Goal: Task Accomplishment & Management: Use online tool/utility

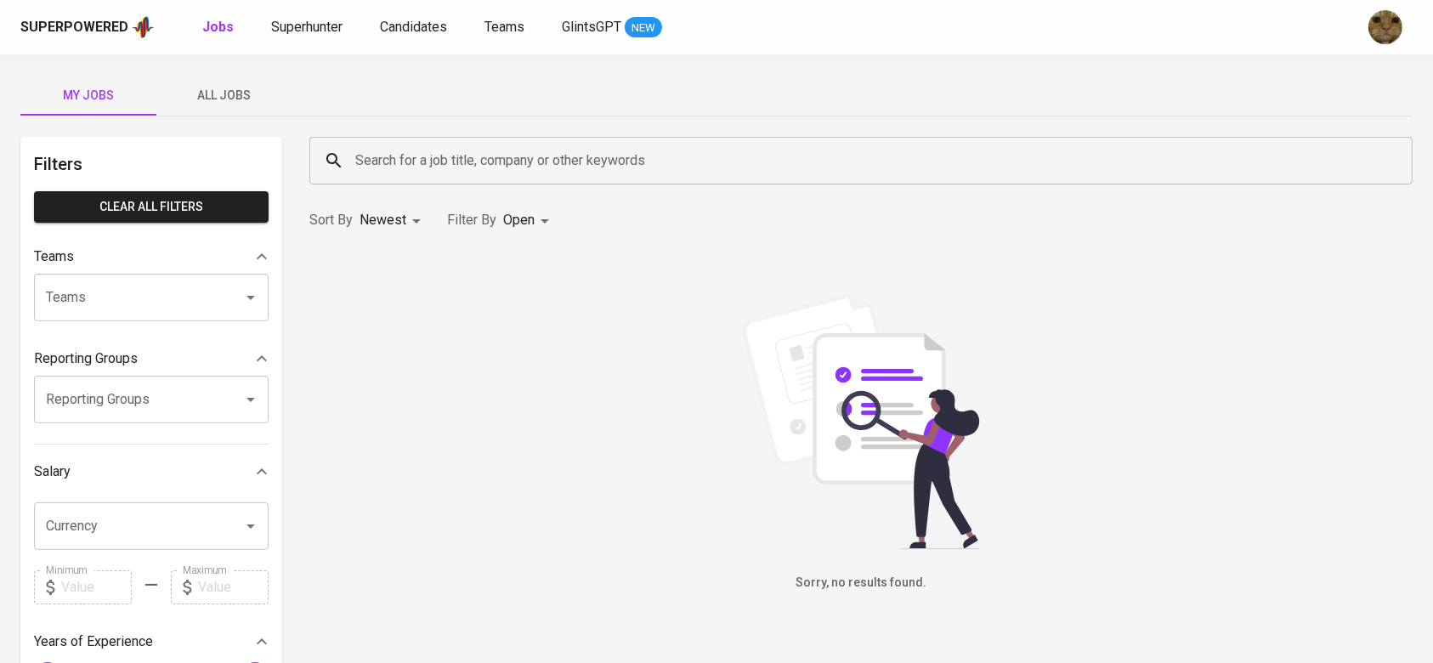
click at [400, 37] on div "Superpowered Jobs Superhunter Candidates Teams GlintsGPT NEW" at bounding box center [689, 26] width 1338 height 25
click at [399, 30] on span "Candidates" at bounding box center [413, 27] width 67 height 16
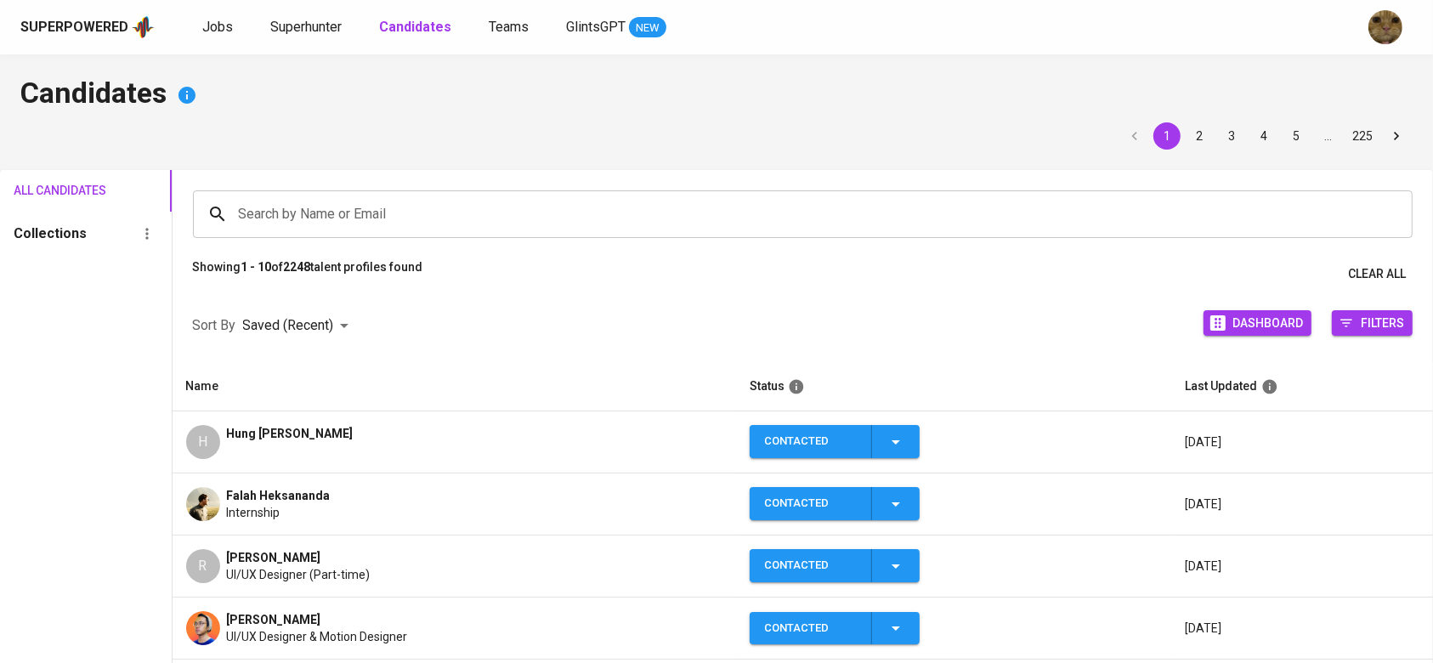
click at [346, 27] on div "Jobs Superhunter Candidates Teams GlintsGPT NEW" at bounding box center [434, 27] width 464 height 21
click at [338, 27] on span "Superhunter" at bounding box center [305, 27] width 71 height 16
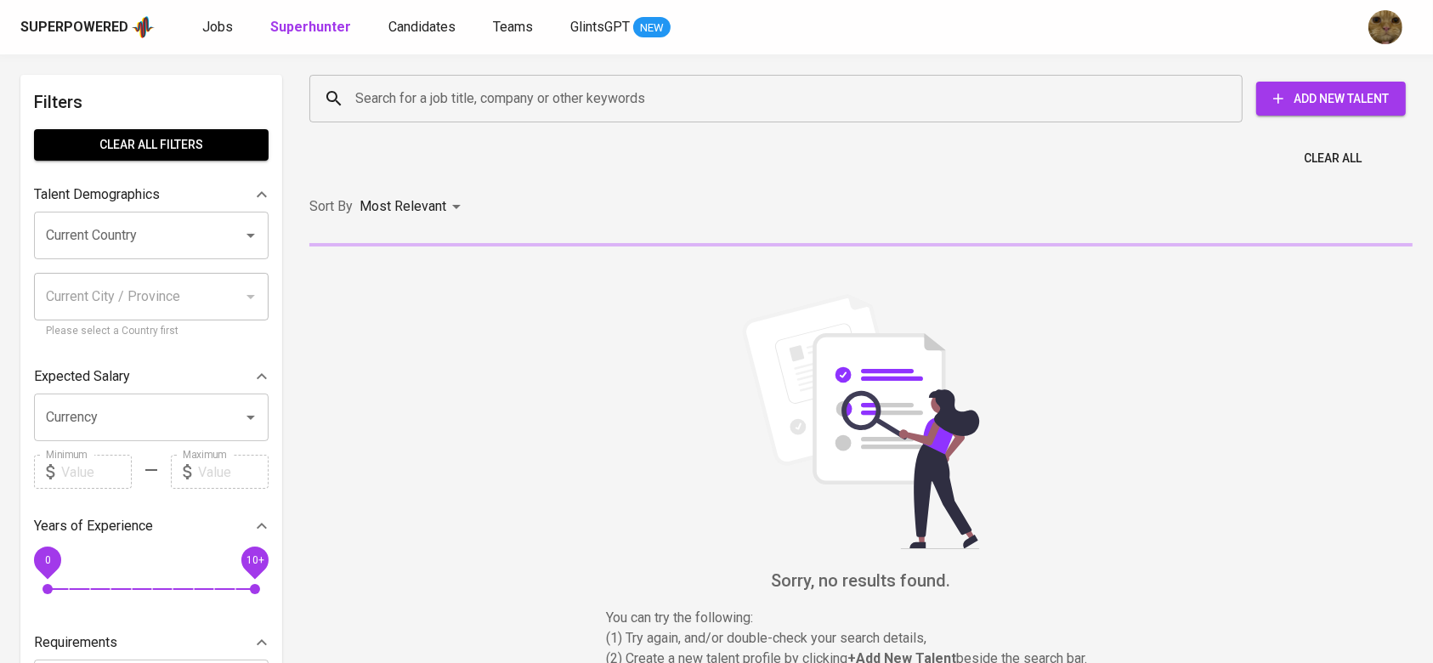
click at [406, 105] on input "Search for a job title, company or other keywords" at bounding box center [780, 98] width 858 height 32
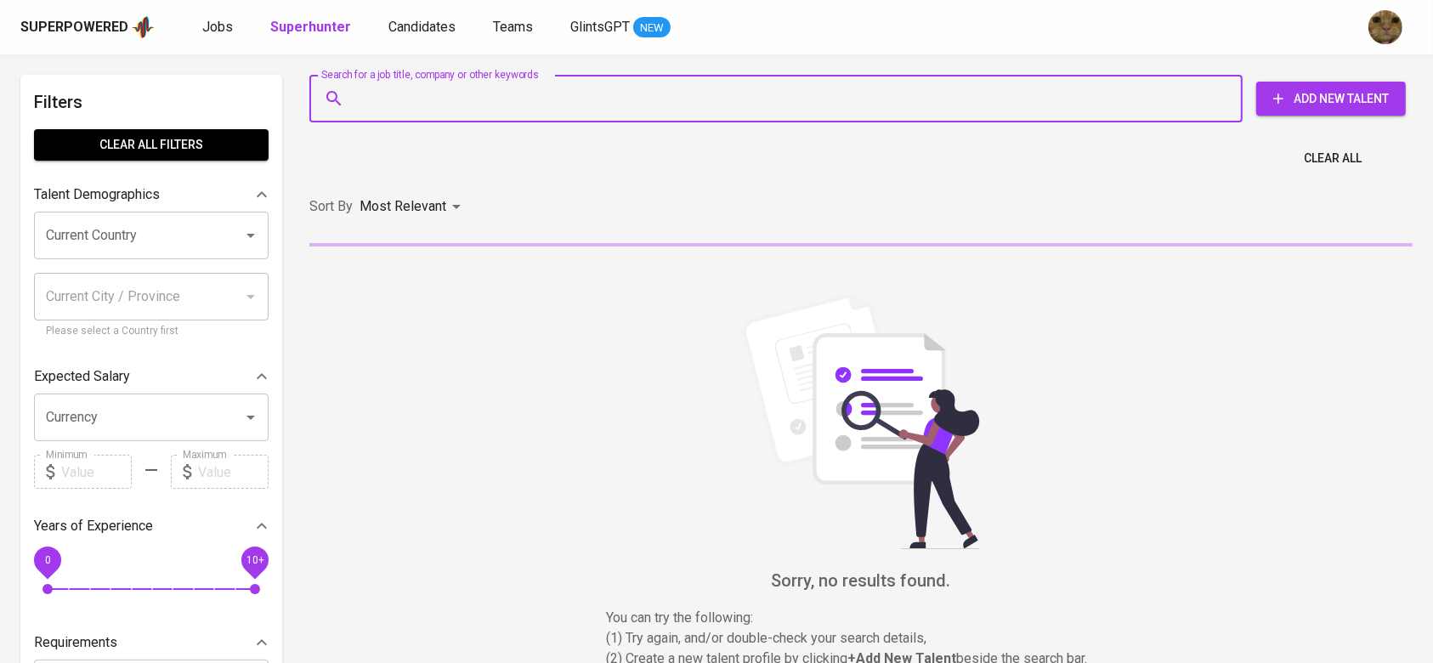
paste input "[EMAIL_ADDRESS][DOMAIN_NAME]"
type input "[EMAIL_ADDRESS][DOMAIN_NAME]"
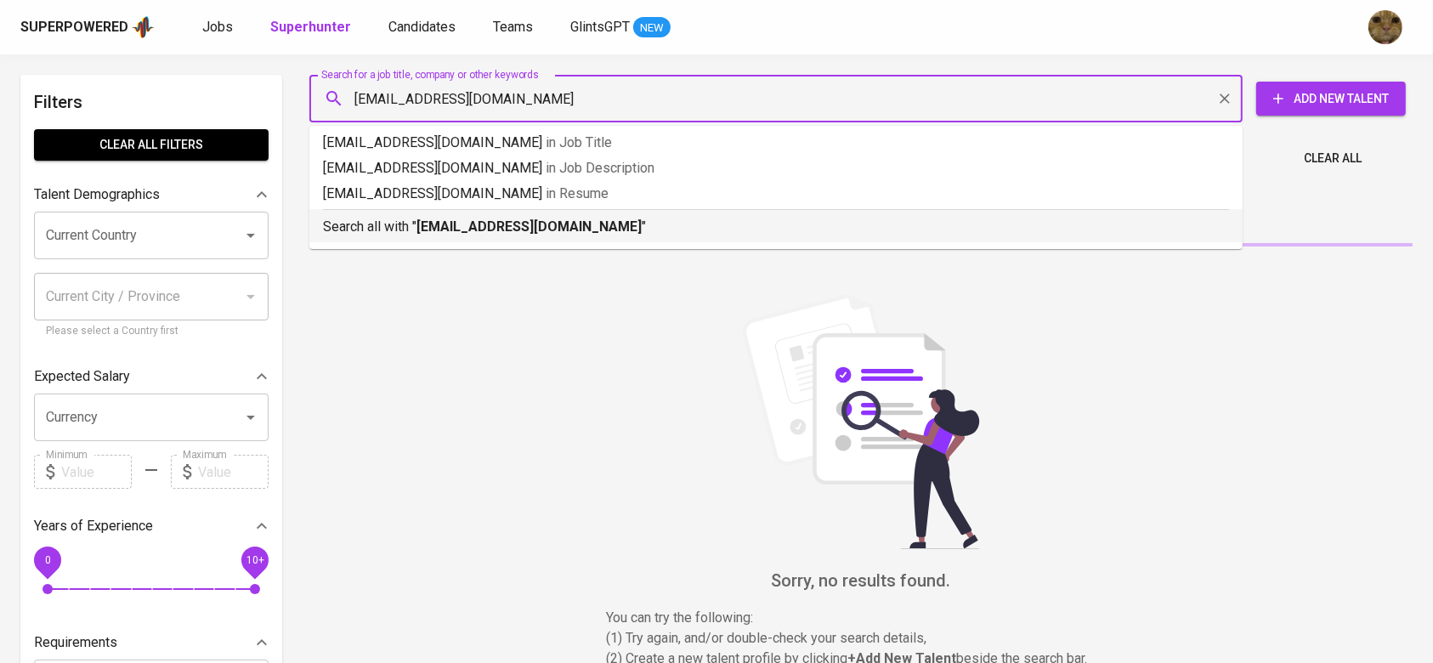
click at [422, 217] on p "Search all with " [EMAIL_ADDRESS][DOMAIN_NAME] "" at bounding box center [776, 227] width 906 height 20
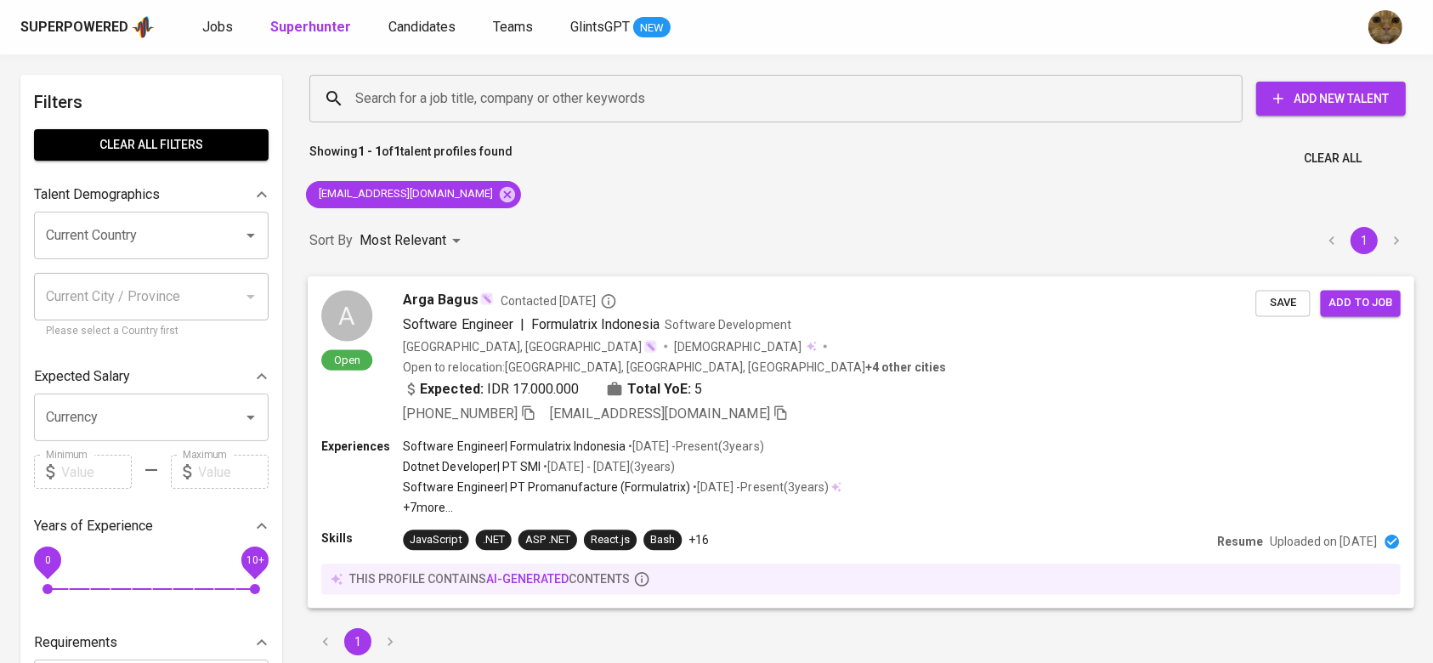
click at [797, 438] on div "Software Engineer | Formulatrix Indonesia • [DATE] - Present ( 3 years )" at bounding box center [622, 446] width 439 height 17
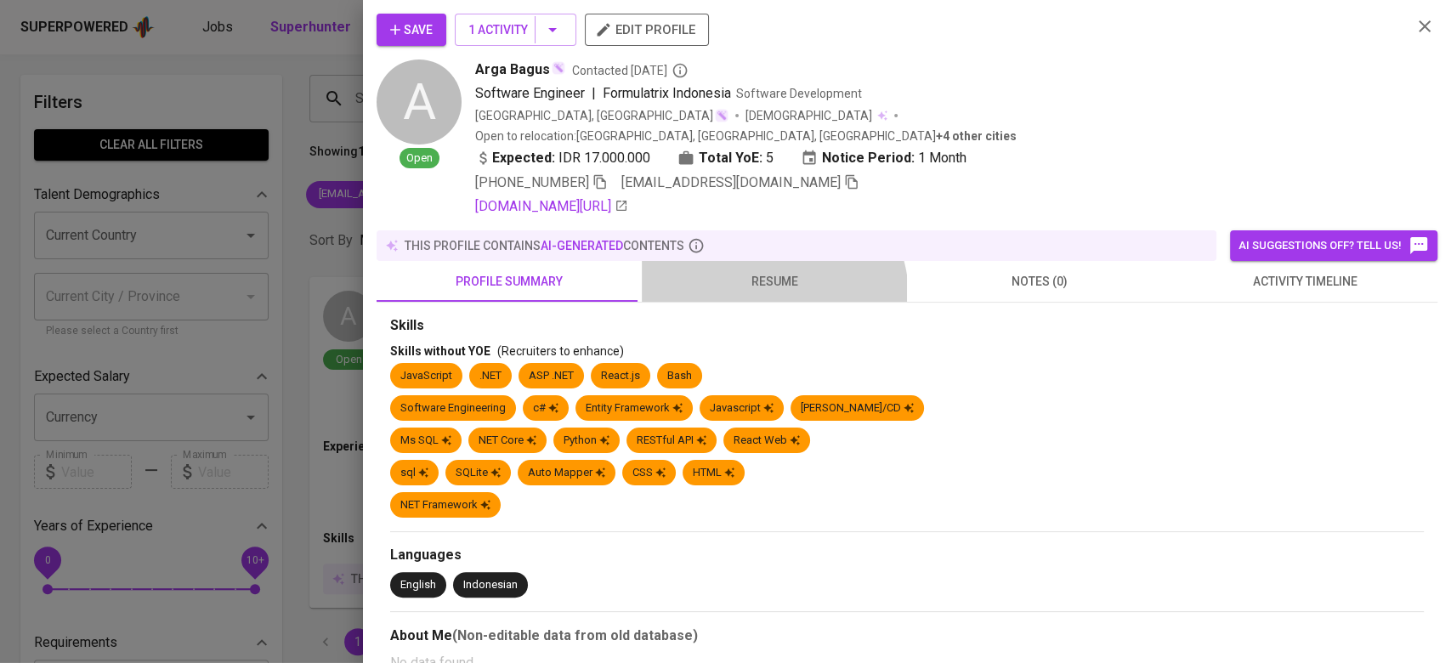
click at [764, 276] on button "resume" at bounding box center [774, 281] width 265 height 41
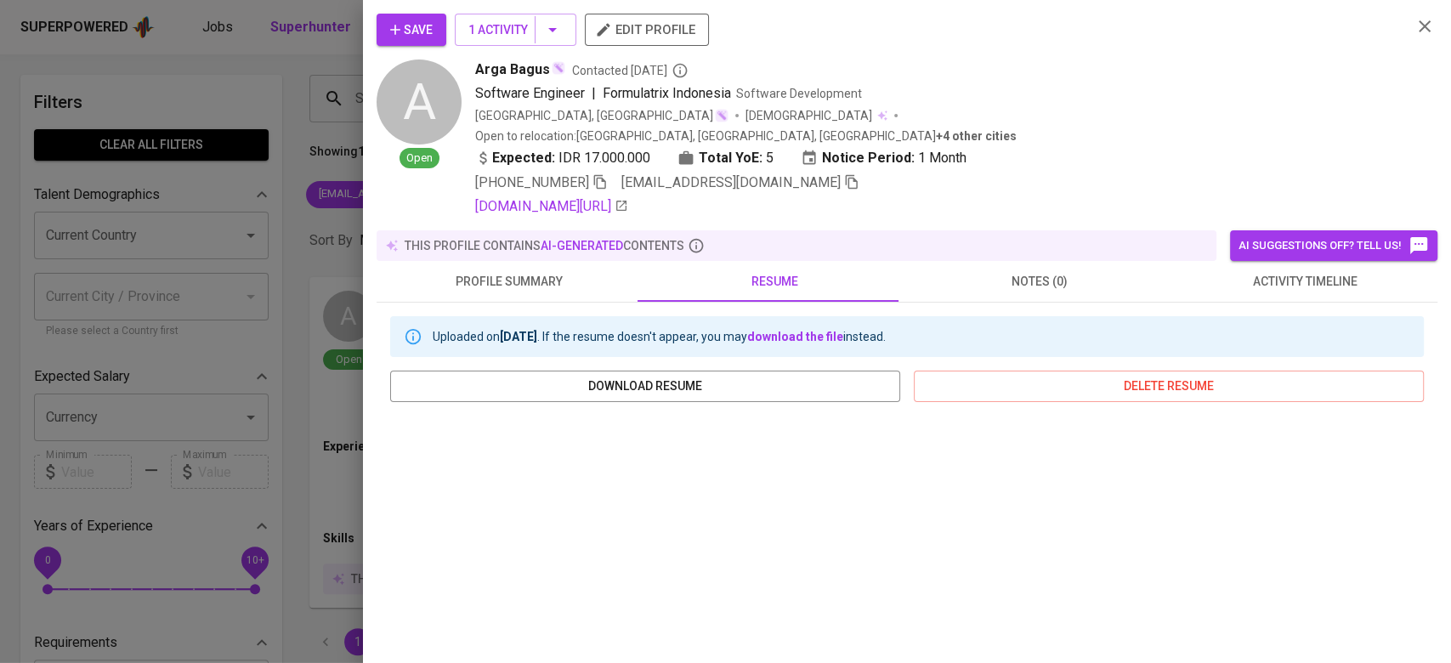
click at [1271, 303] on div "Uploaded on [DATE] . If the resume doesn't appear, you may download the file in…" at bounding box center [907, 614] width 1061 height 623
click at [1263, 271] on span "activity timeline" at bounding box center [1304, 281] width 245 height 21
